Goal: Task Accomplishment & Management: Use online tool/utility

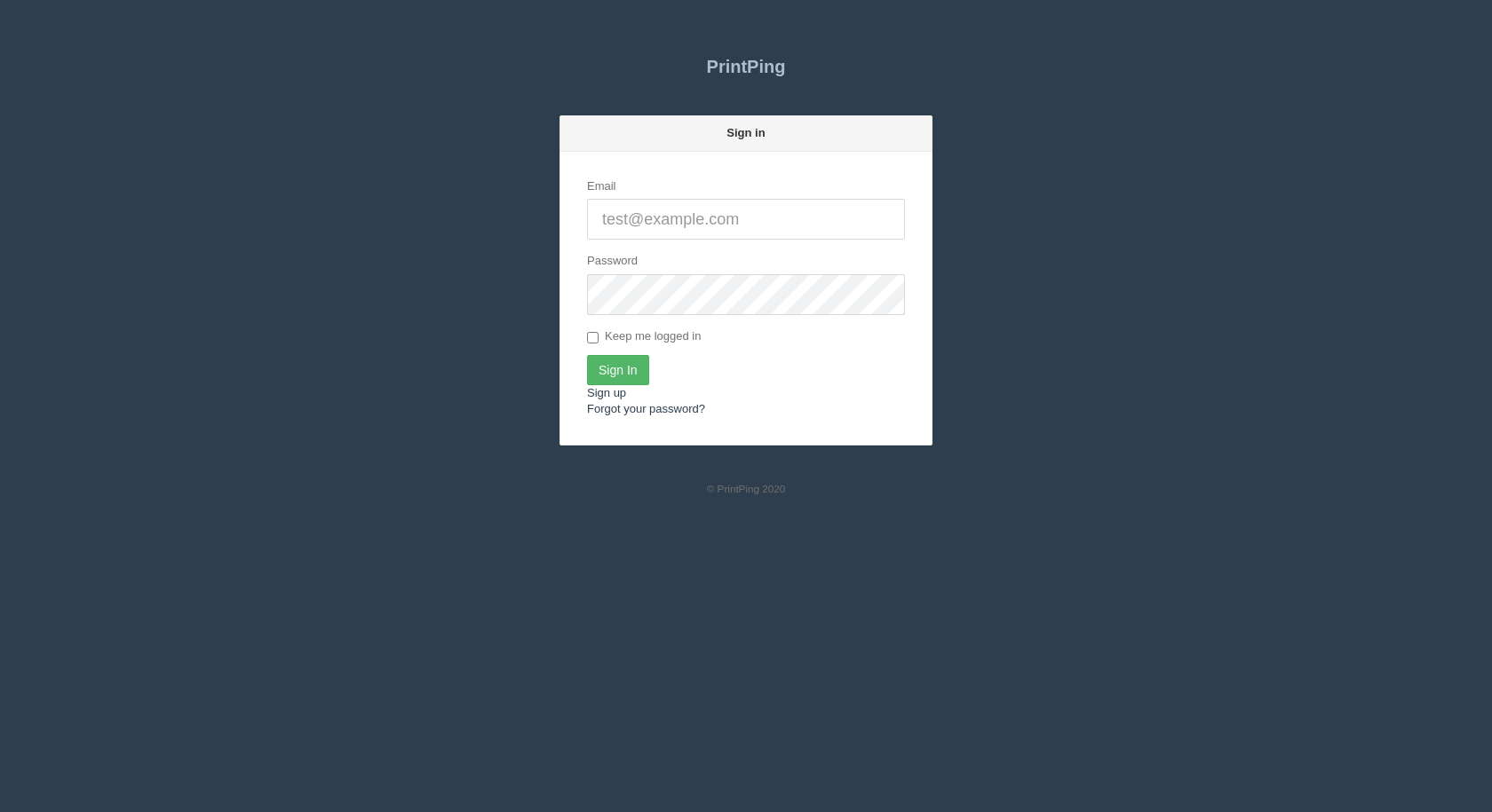
type input "[EMAIL_ADDRESS][DOMAIN_NAME]"
click at [598, 358] on input "Sign In" at bounding box center [618, 370] width 62 height 30
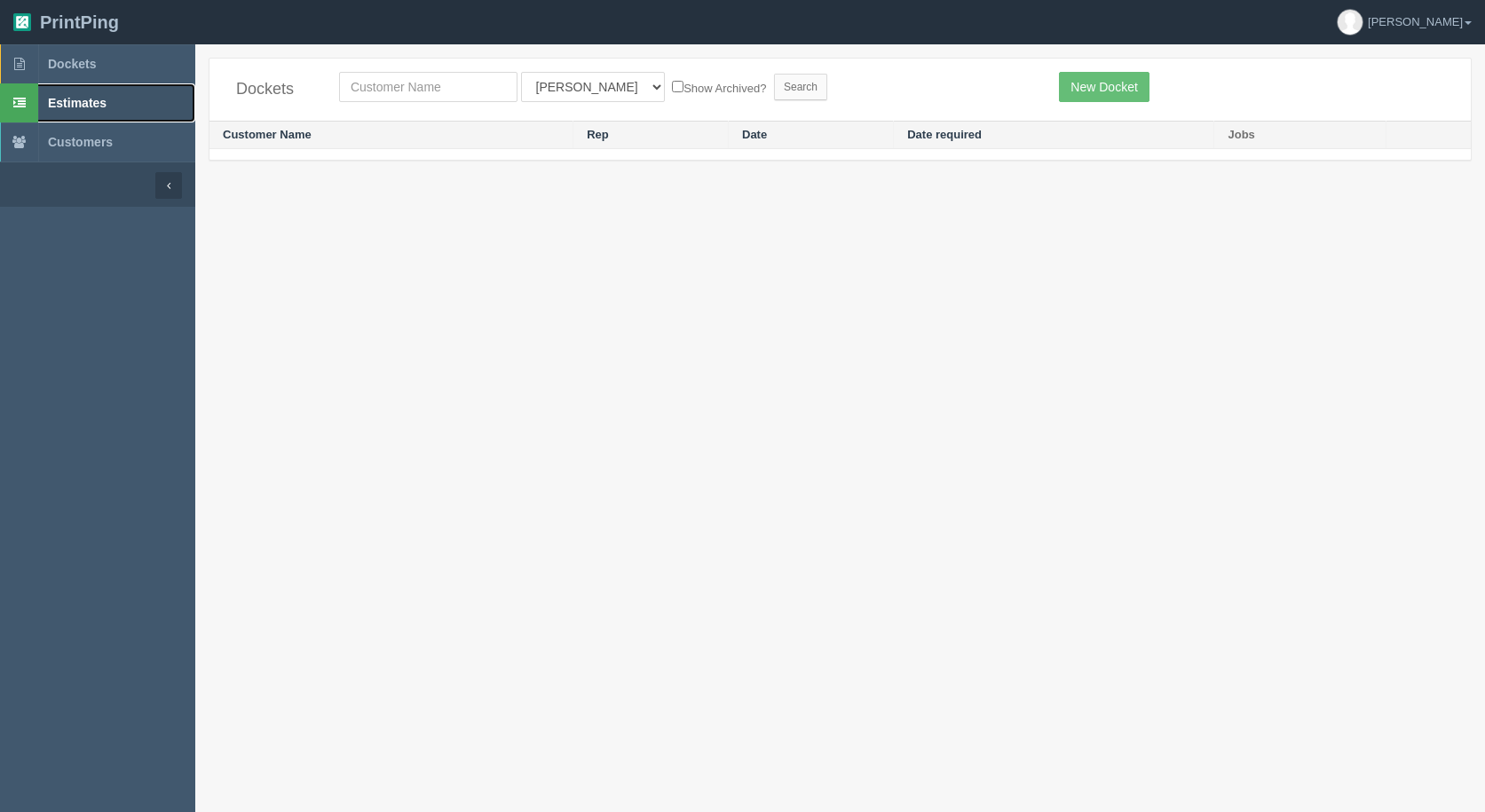
click at [67, 104] on span "Estimates" at bounding box center [77, 103] width 59 height 14
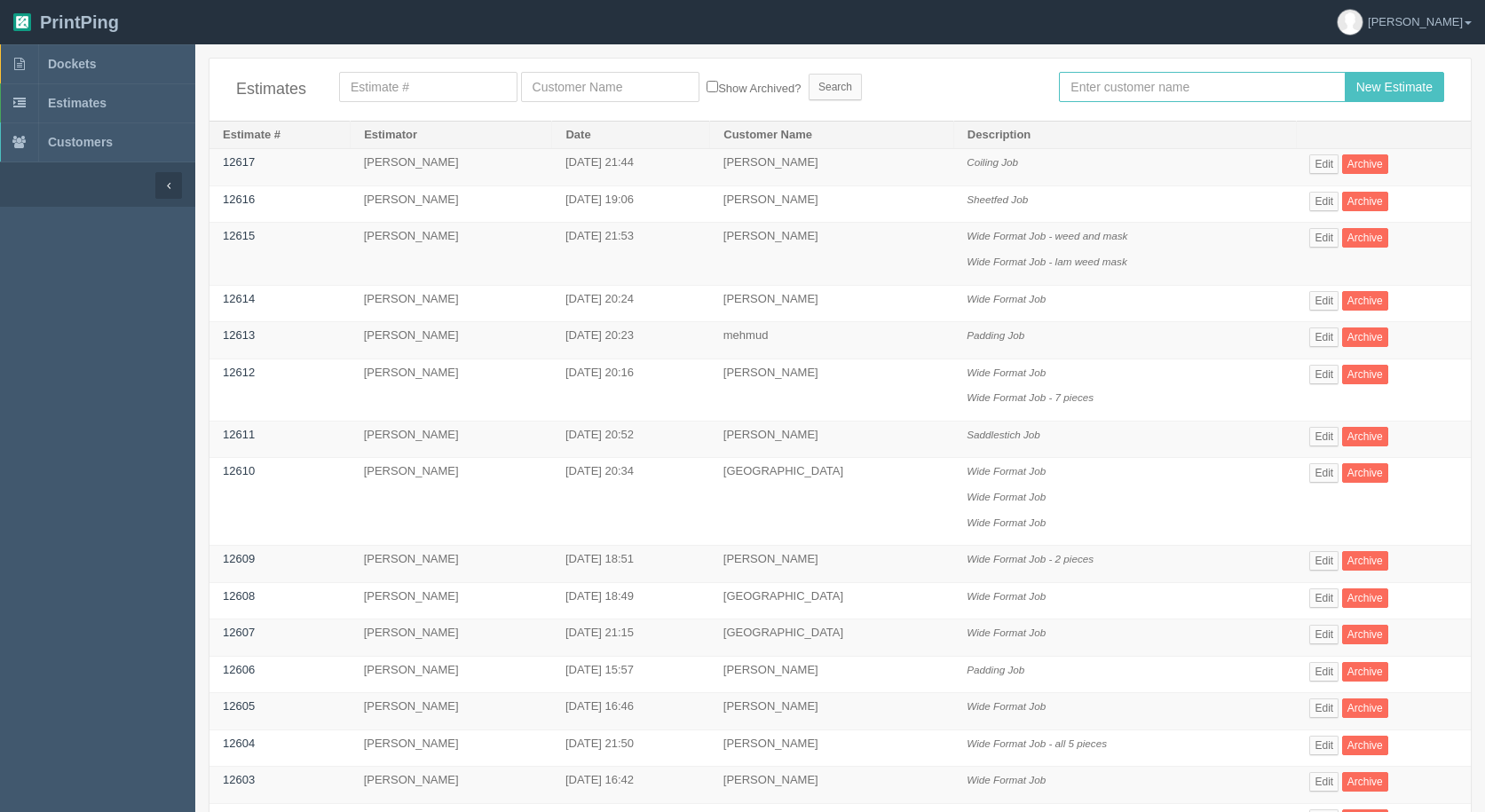
click at [1152, 73] on input "text" at bounding box center [1202, 87] width 286 height 30
type input "[PERSON_NAME]"
click at [1391, 92] on input "New Estimate" at bounding box center [1394, 87] width 99 height 30
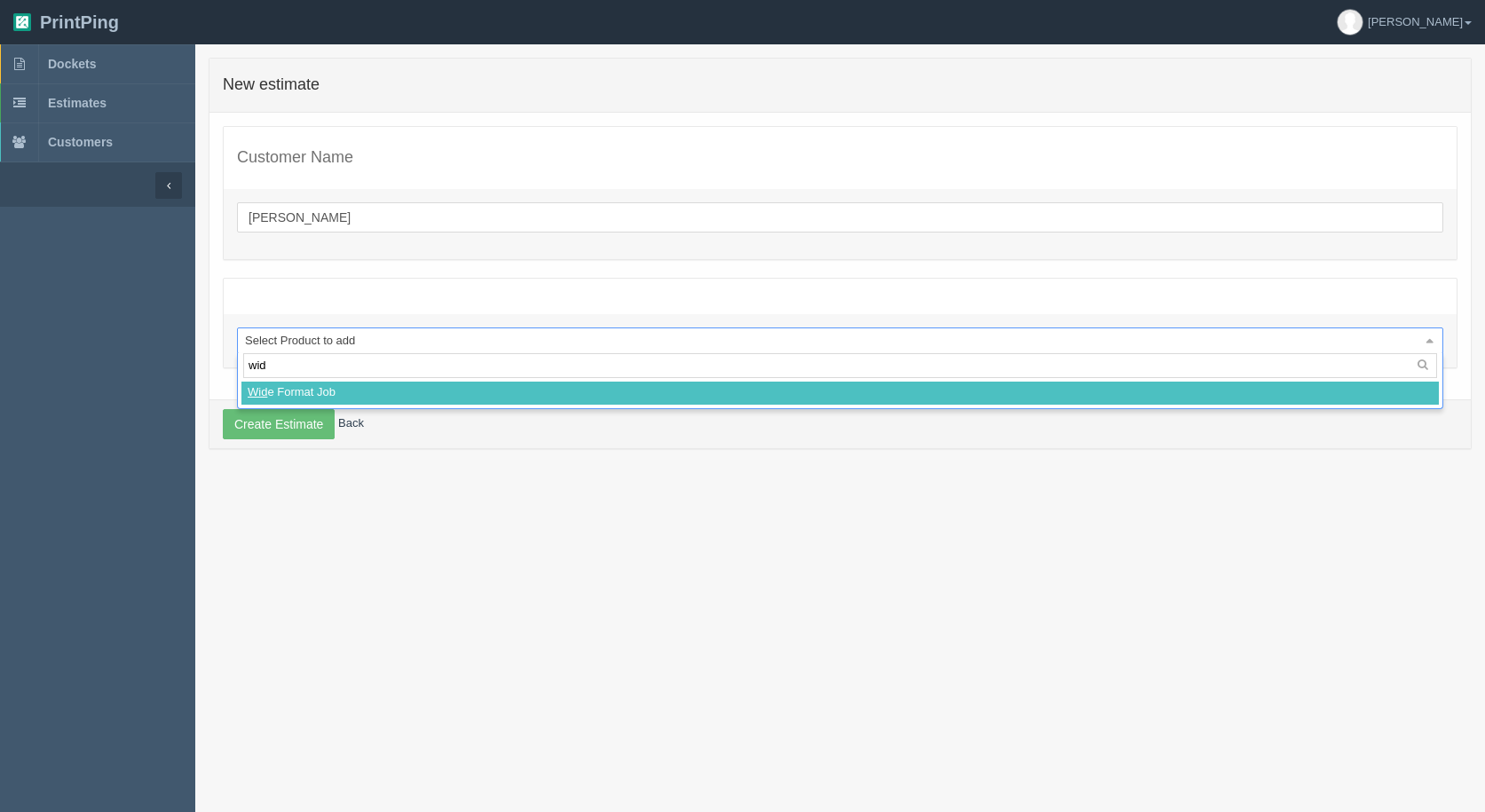
type input "wide"
select select
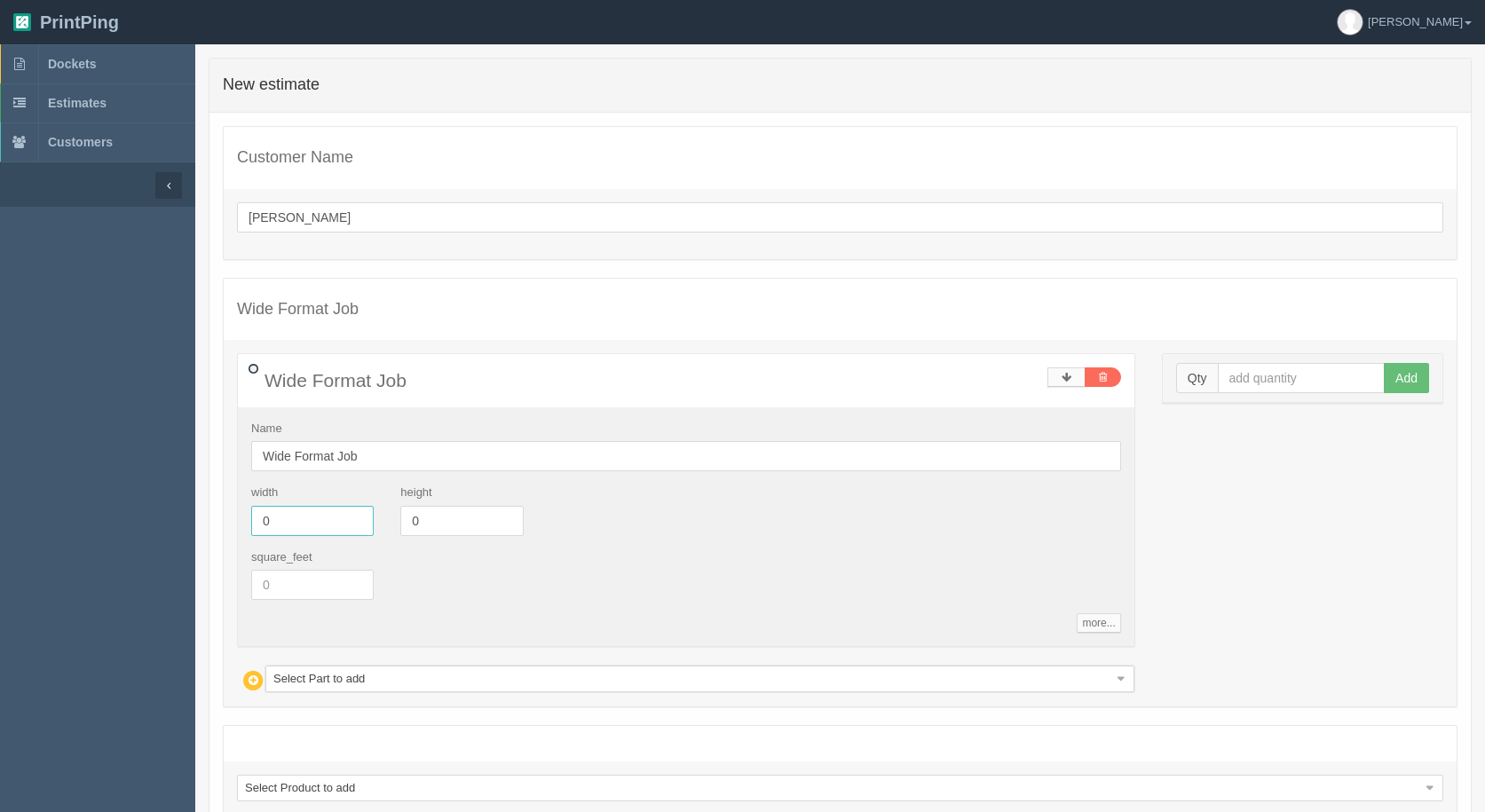
drag, startPoint x: 234, startPoint y: 523, endPoint x: 69, endPoint y: 460, distance: 175.9
click at [95, 476] on section "Dockets Estimates Customers" at bounding box center [742, 485] width 1485 height 883
type input "72"
type input "36"
click at [1256, 370] on input "text" at bounding box center [1302, 378] width 168 height 30
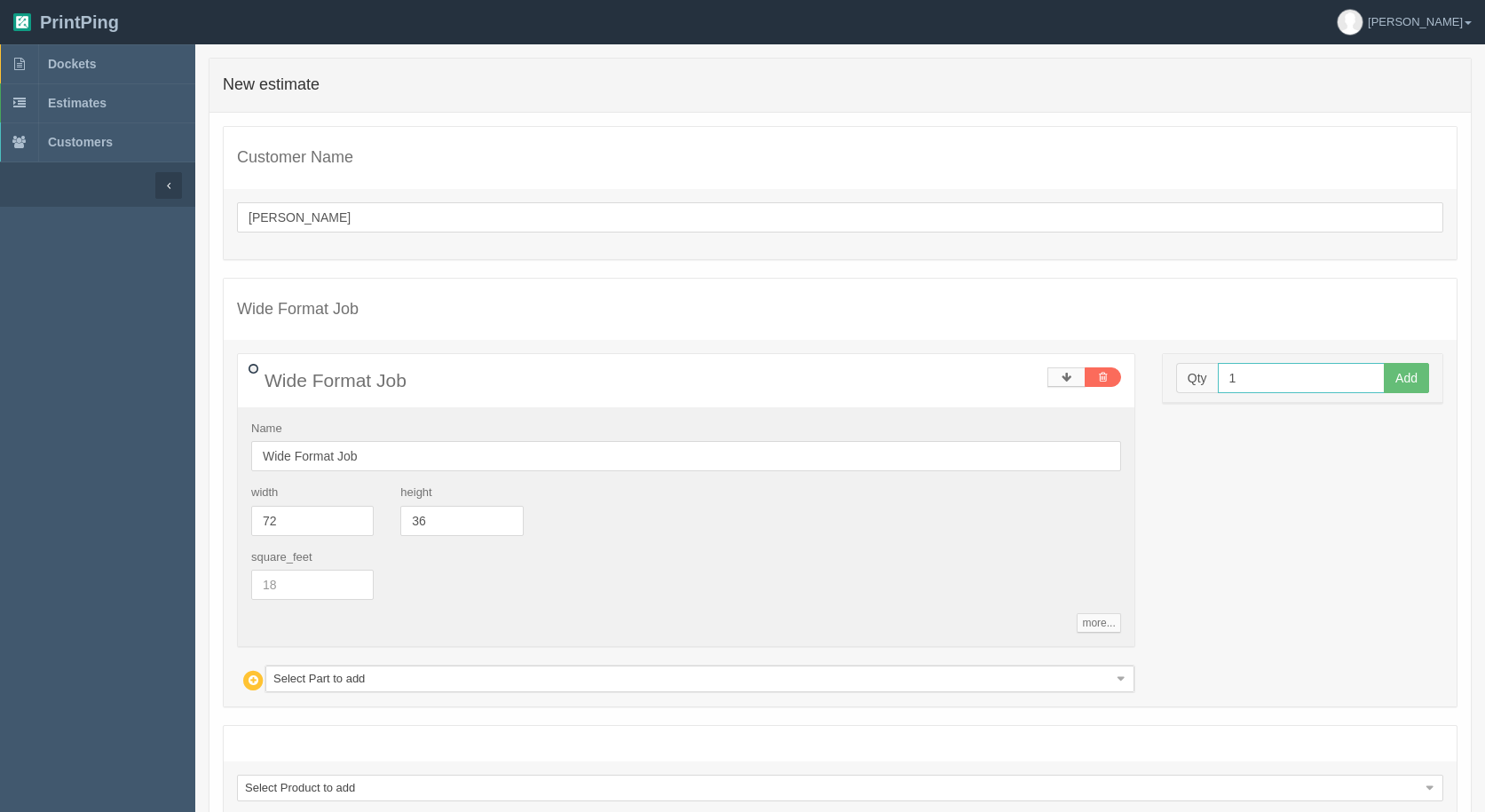
type input "1"
click at [1384, 363] on button "Add" at bounding box center [1406, 378] width 45 height 30
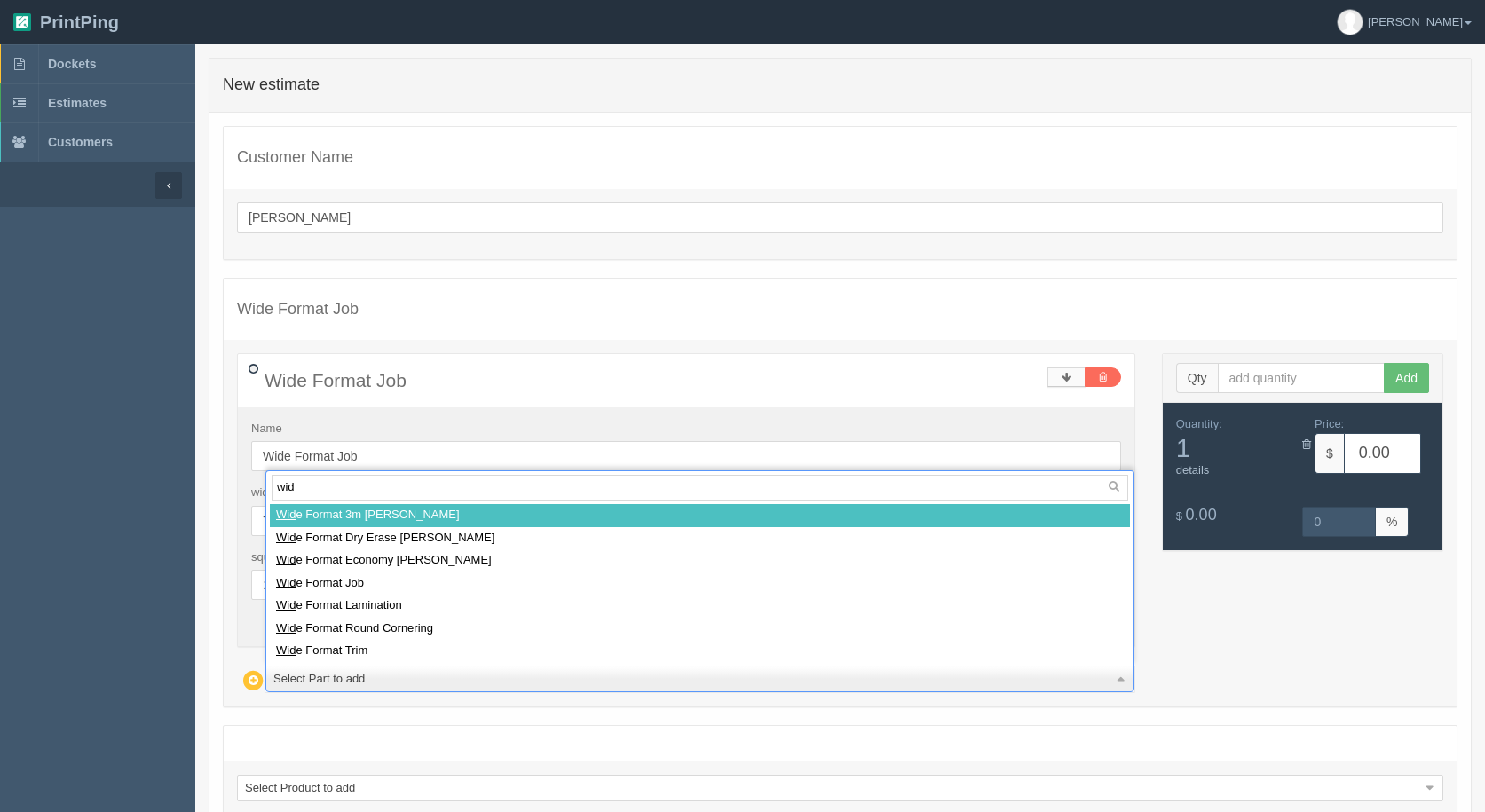
type input "wide"
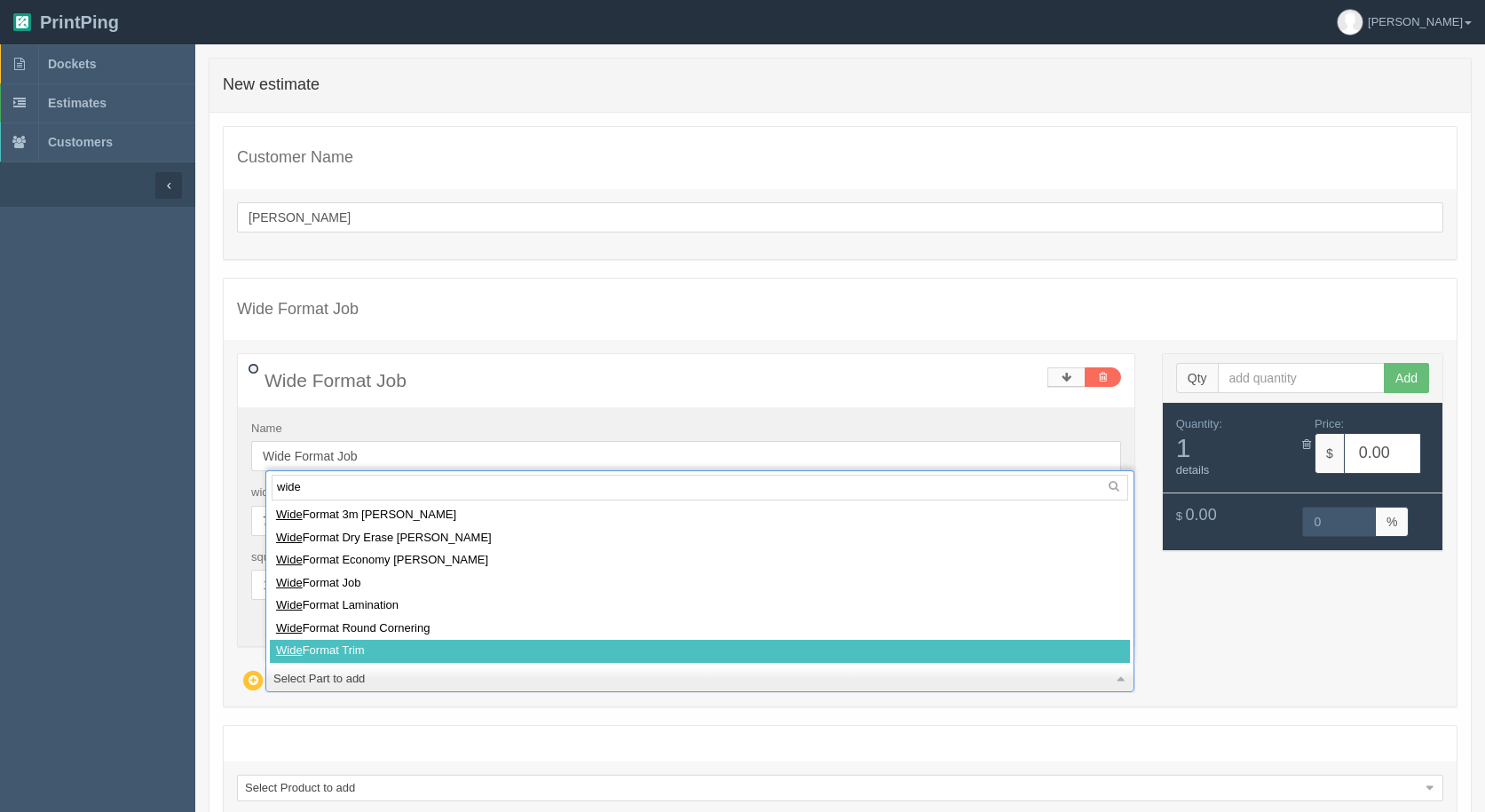
select select
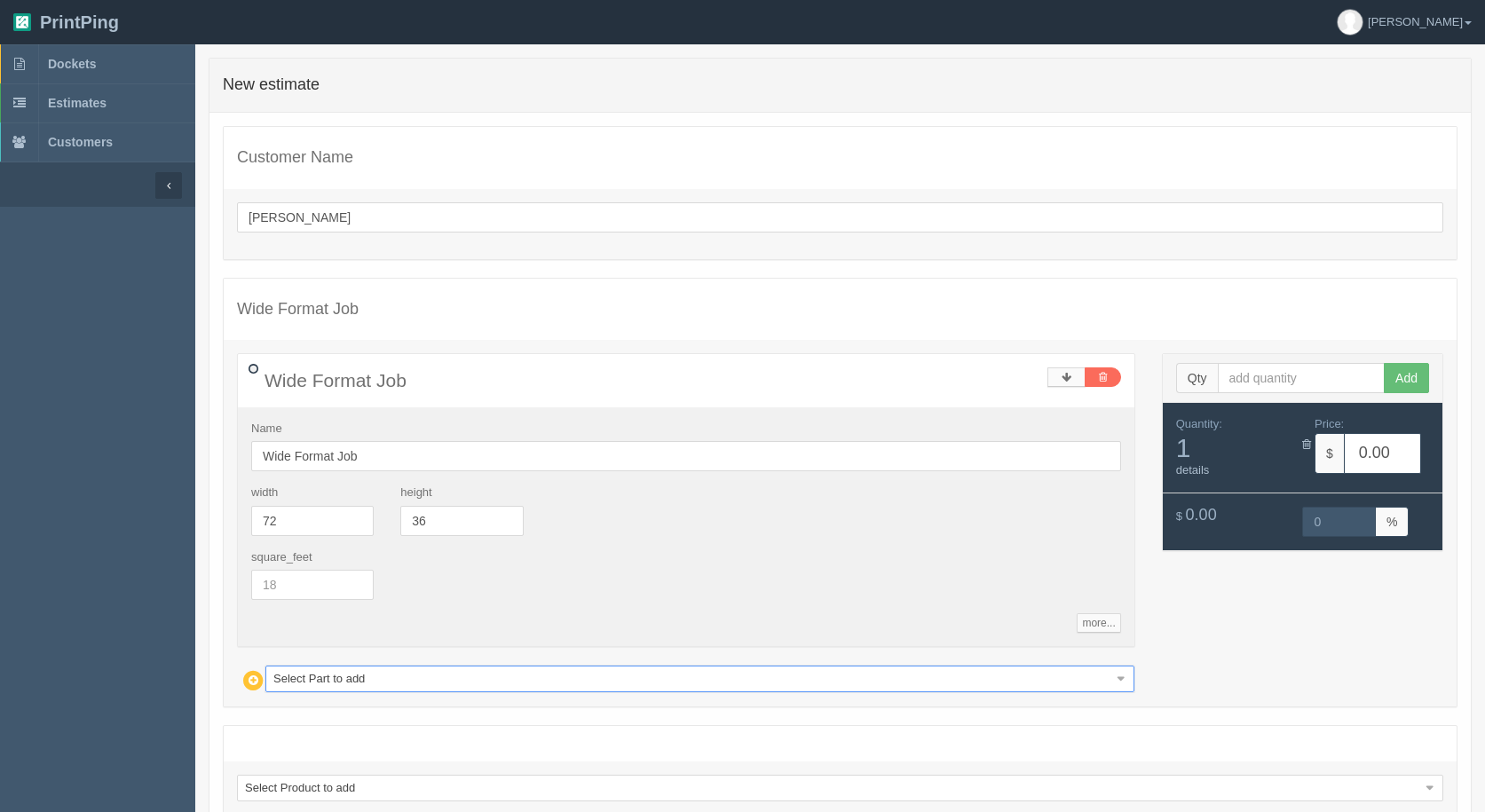
type input "8.97"
type input "15.00"
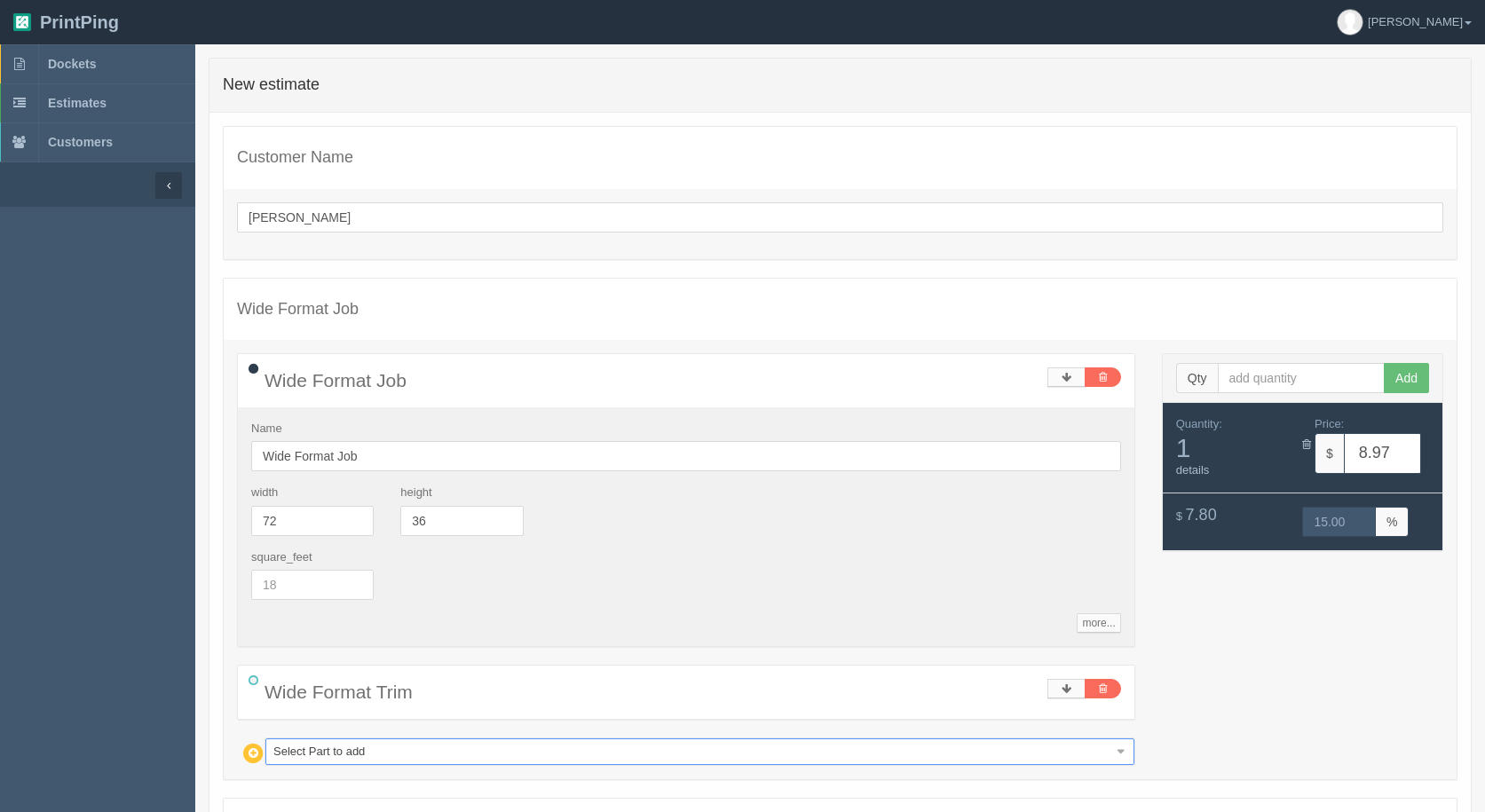
type input "g"
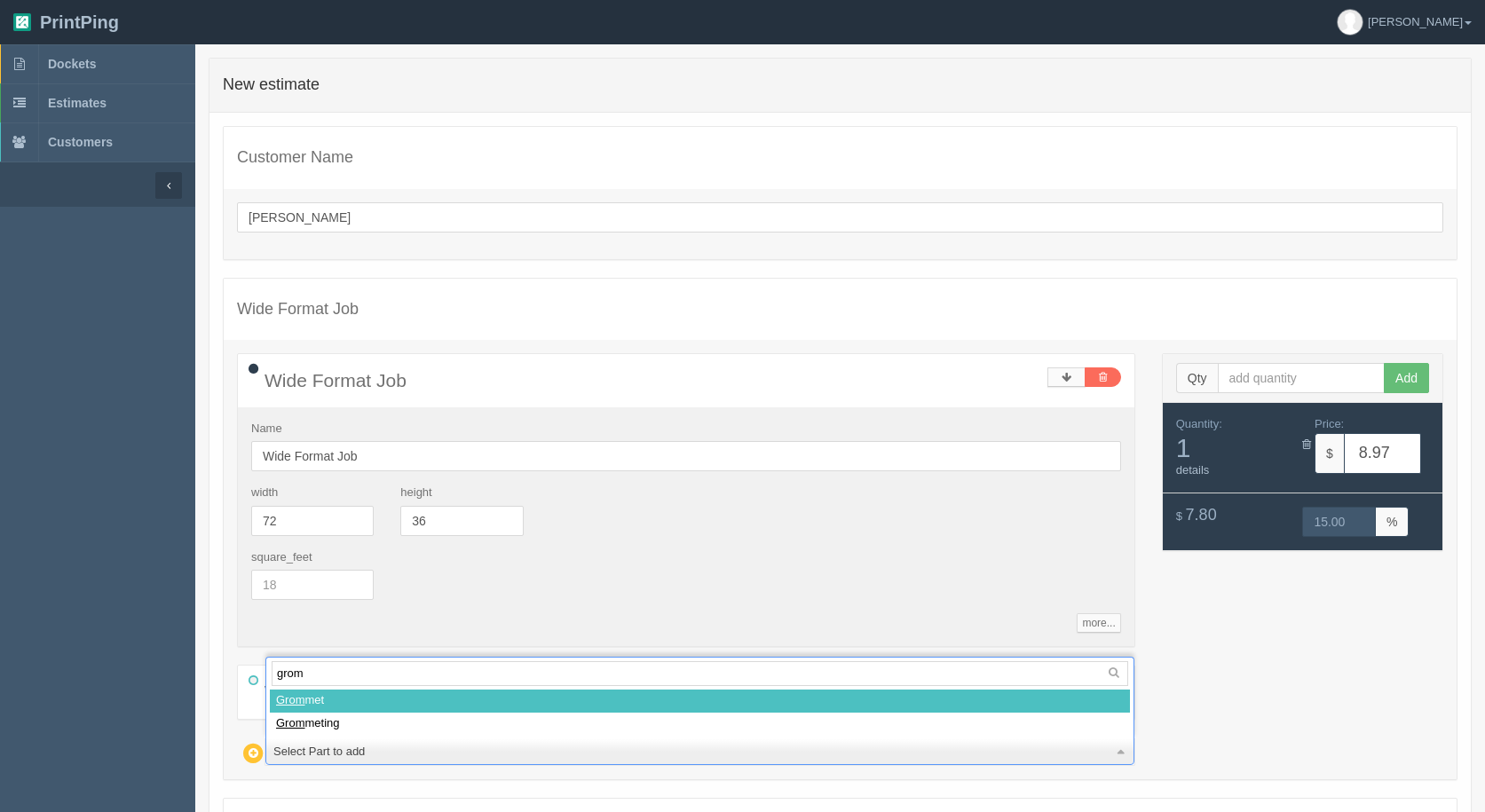
type input "gromm"
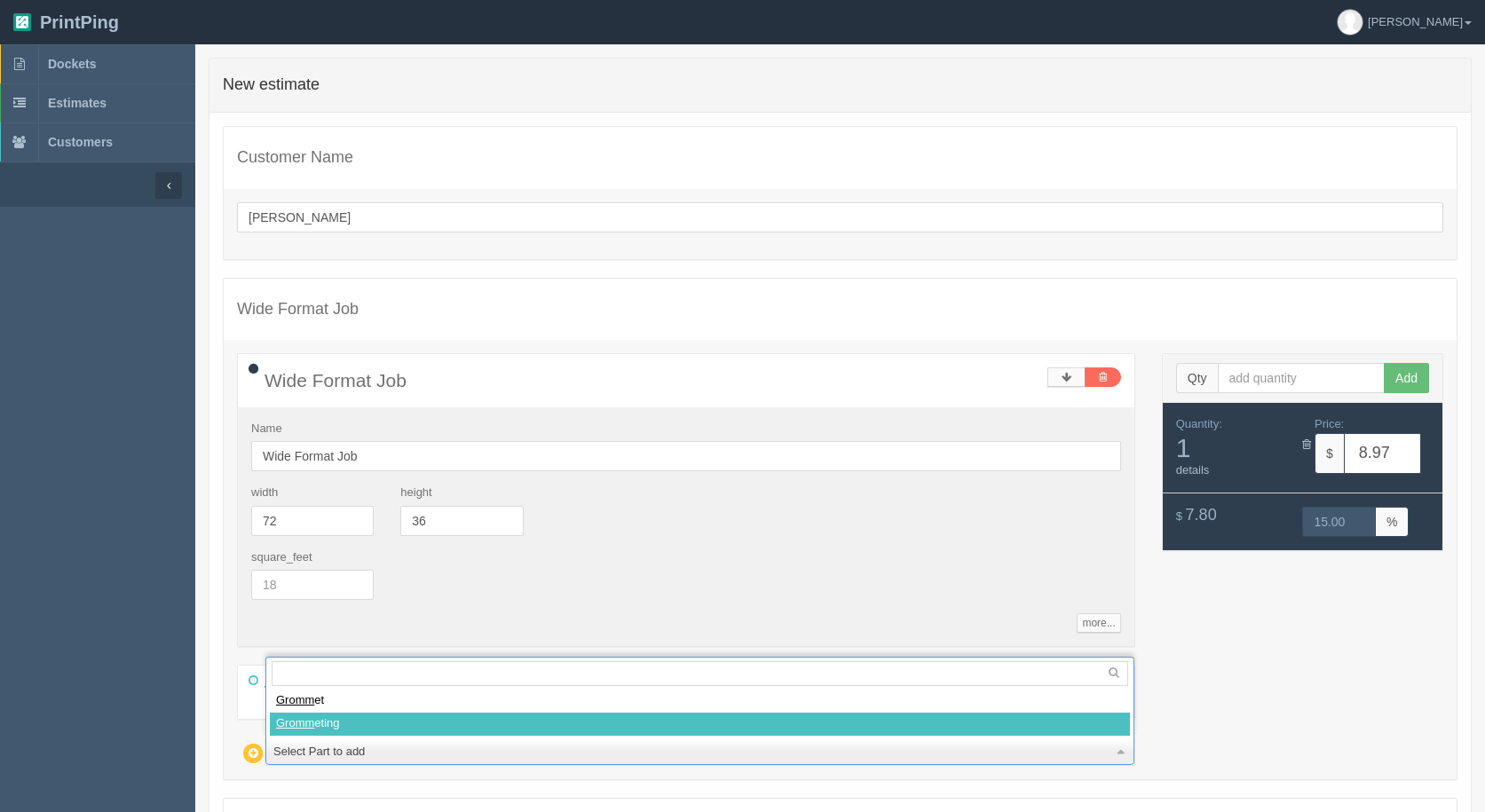
select select
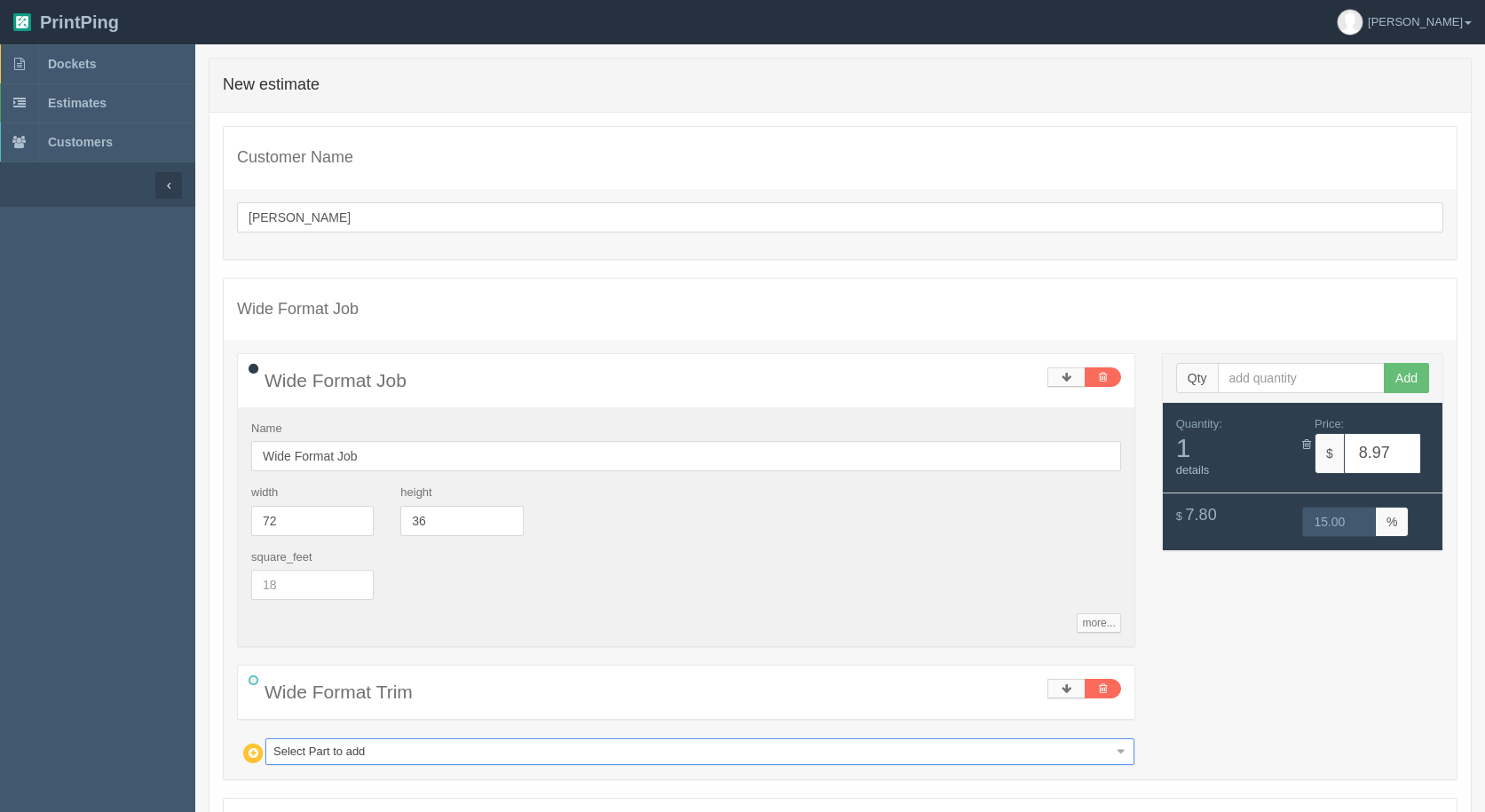
type input "18.73"
type input "14.98"
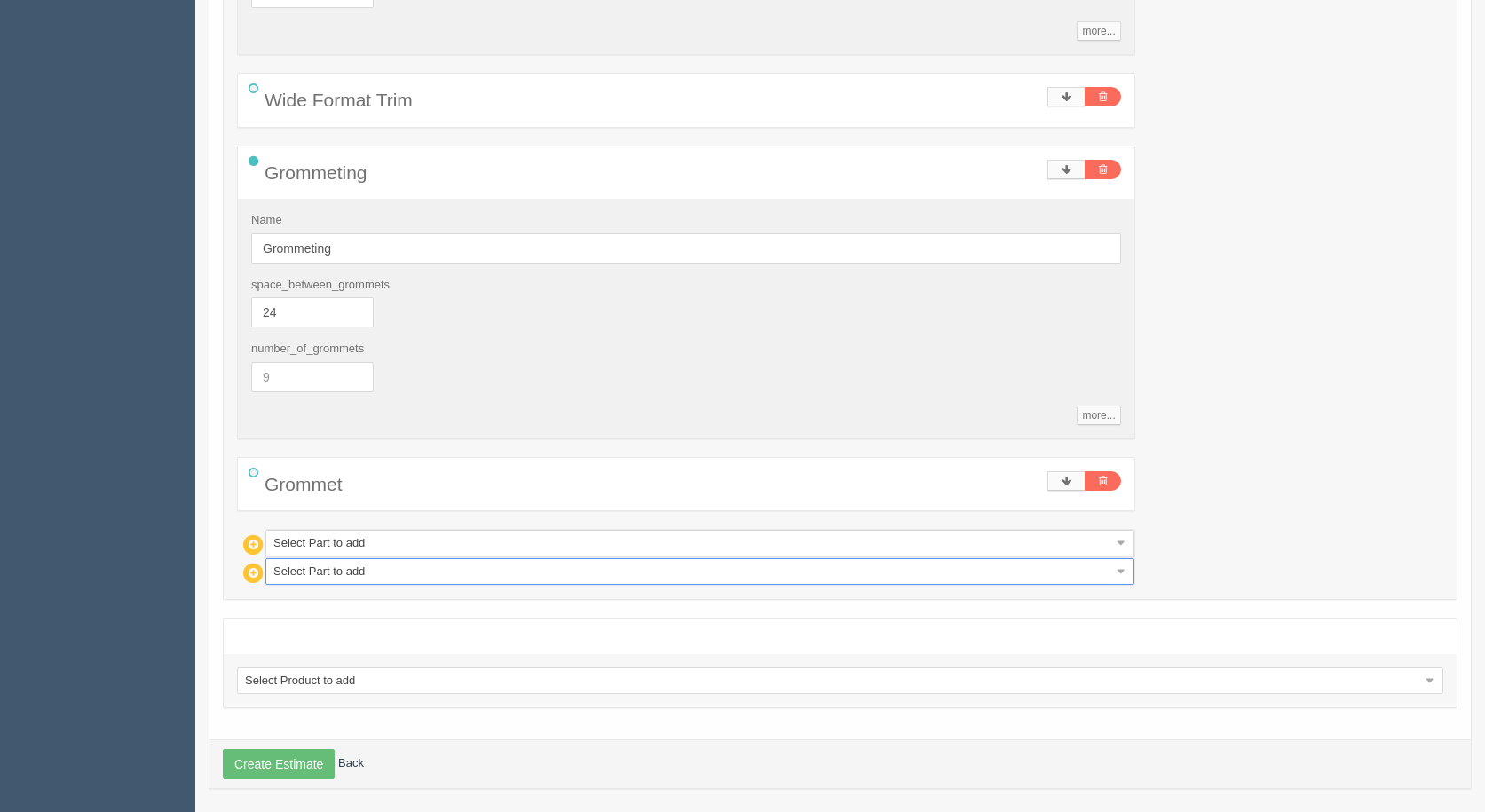
scroll to position [600, 0]
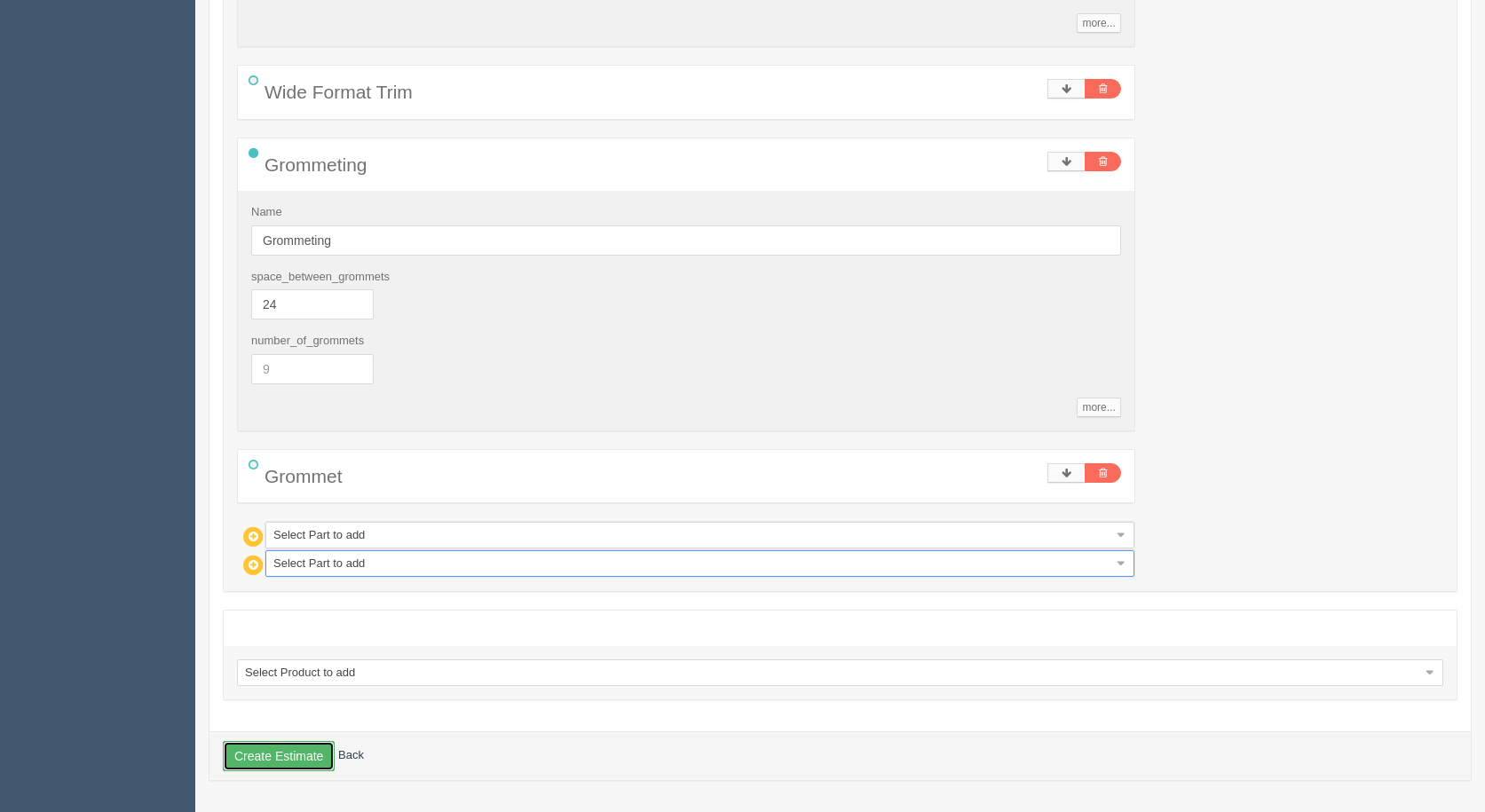
click at [281, 759] on button "Create Estimate" at bounding box center [279, 756] width 112 height 30
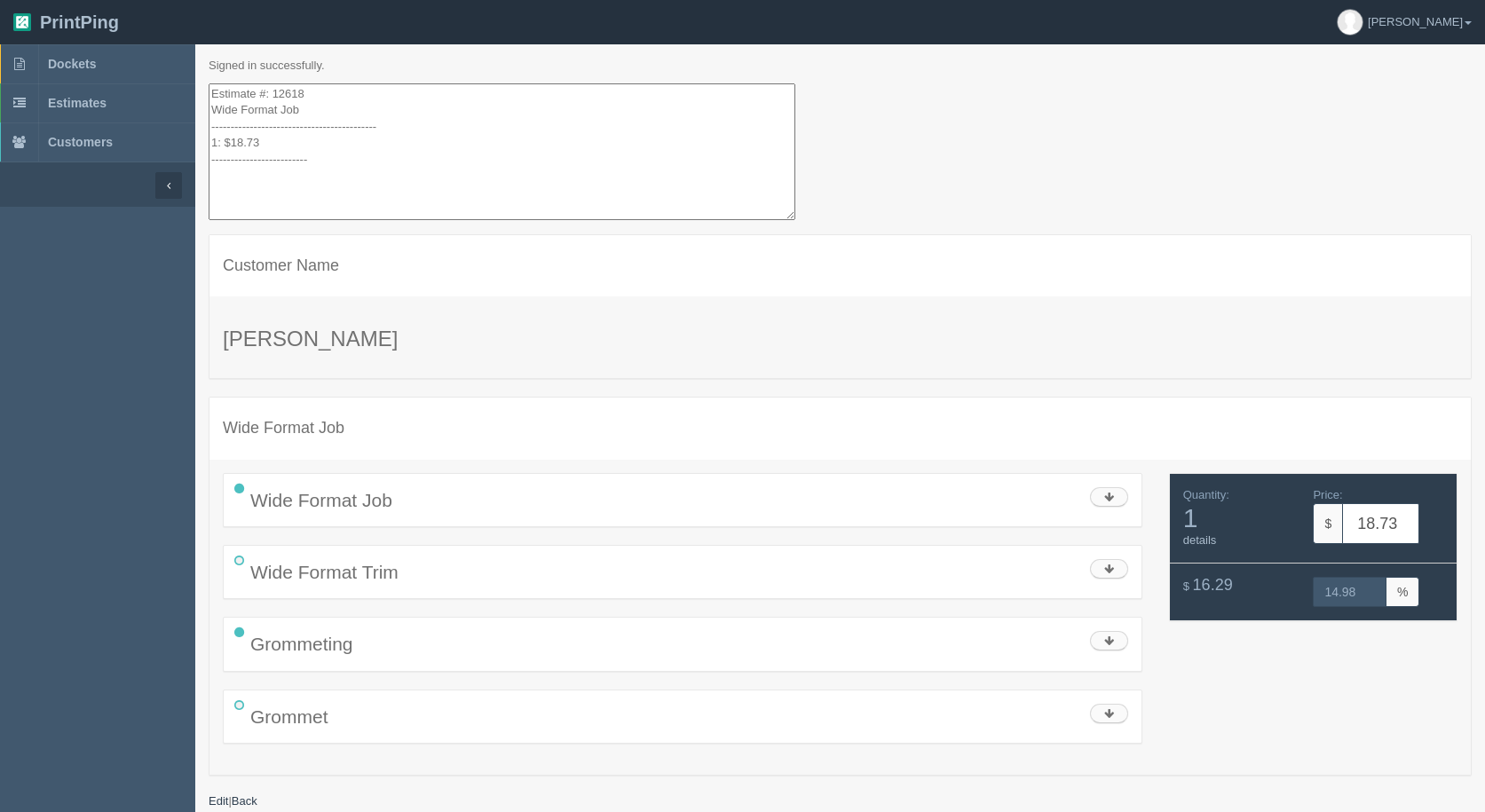
drag, startPoint x: 228, startPoint y: 140, endPoint x: 208, endPoint y: 115, distance: 32.9
click at [100, 20] on section "PrintPing Gerry Administration Edit account ( info@allrushbindery.com ) Logout …" at bounding box center [742, 428] width 1485 height 857
